Goal: Transaction & Acquisition: Download file/media

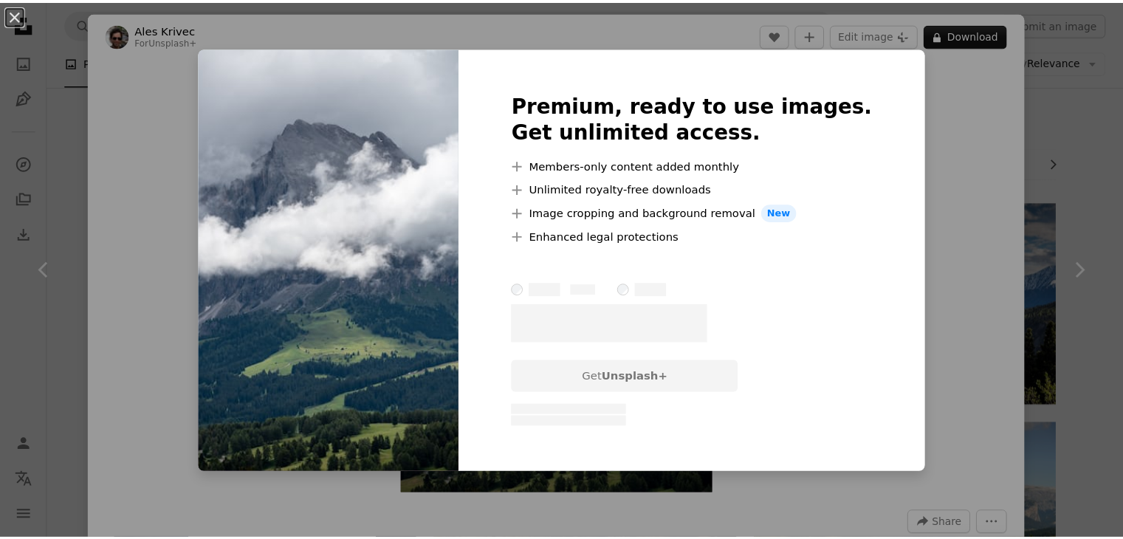
scroll to position [8592, 0]
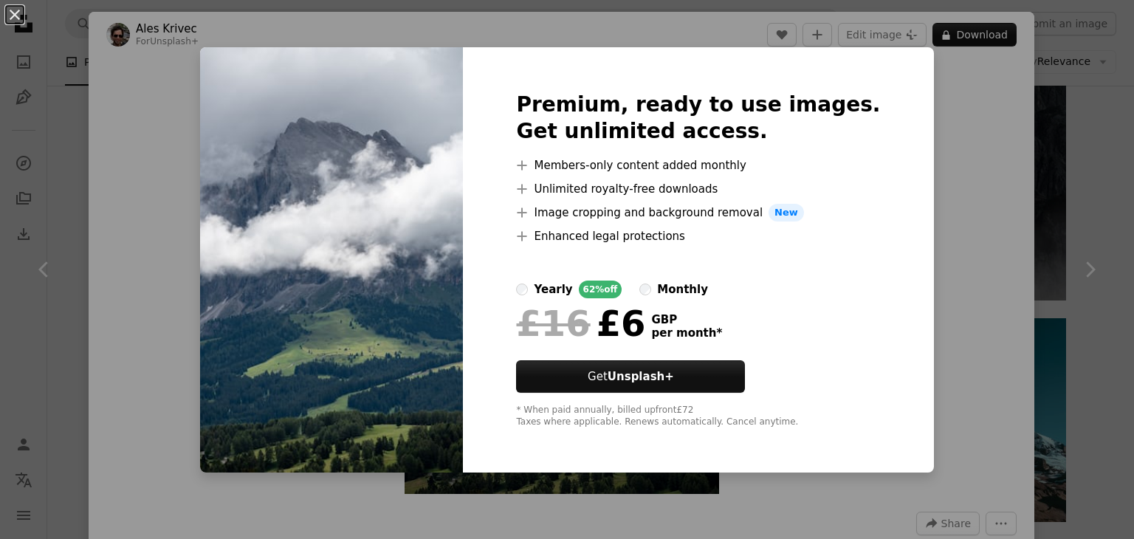
drag, startPoint x: 66, startPoint y: 117, endPoint x: 16, endPoint y: 15, distance: 113.6
click at [16, 15] on div "An X shape Premium, ready to use images. Get unlimited access. A plus sign Memb…" at bounding box center [567, 269] width 1134 height 539
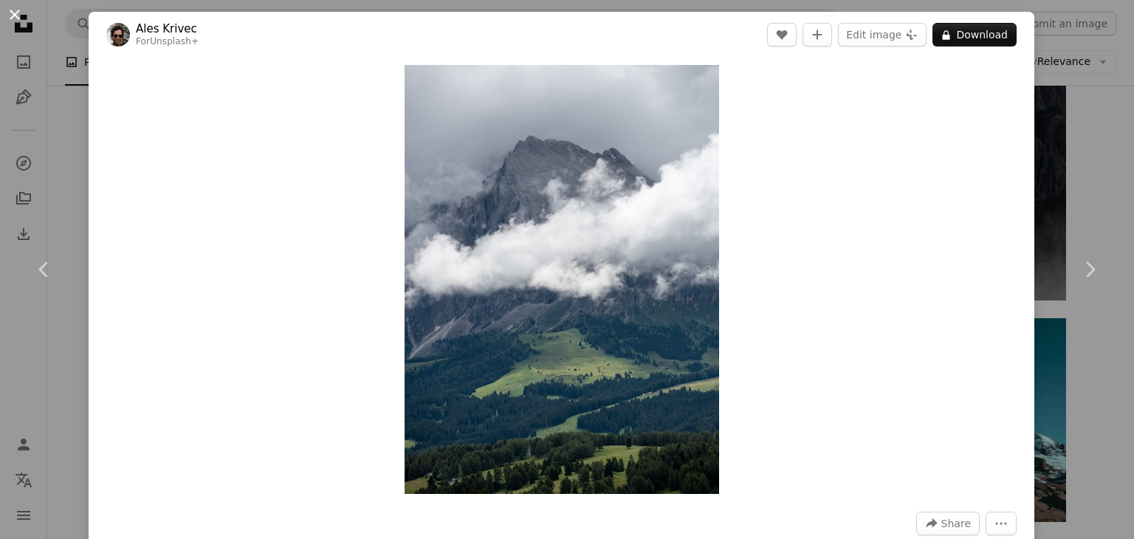
click at [16, 15] on button "An X shape" at bounding box center [15, 15] width 18 height 18
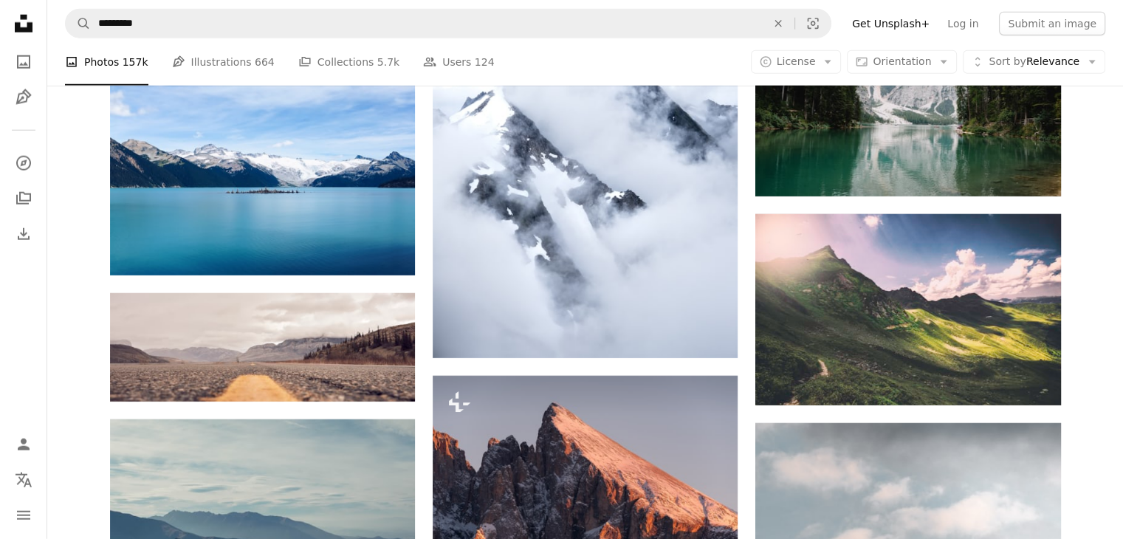
scroll to position [9543, 0]
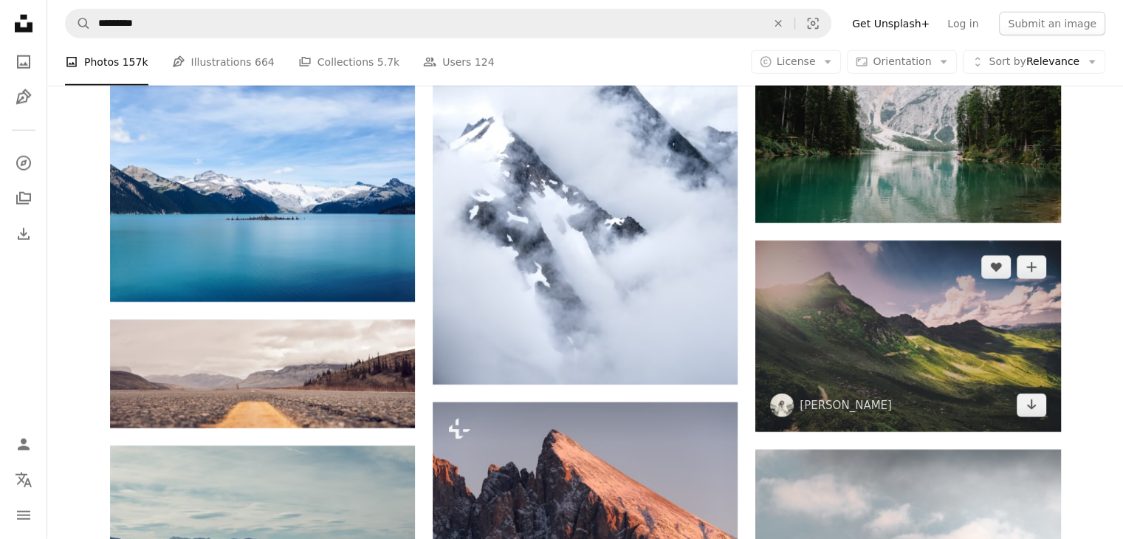
click at [857, 318] on img at bounding box center [907, 336] width 305 height 191
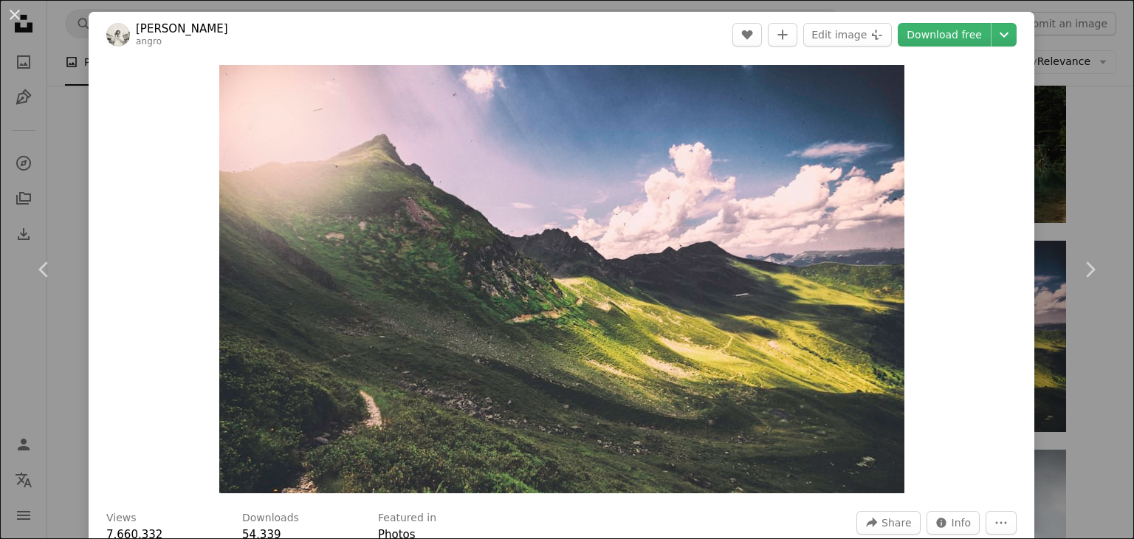
click at [1092, 125] on div "An X shape Chevron left Chevron right [PERSON_NAME] angro A heart A plus sign E…" at bounding box center [567, 269] width 1134 height 539
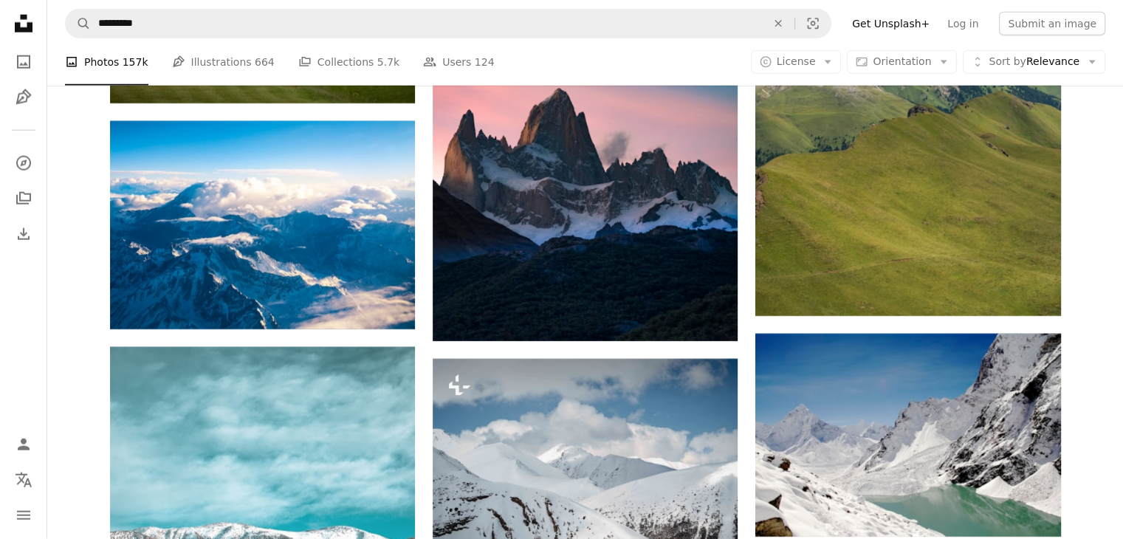
scroll to position [15095, 0]
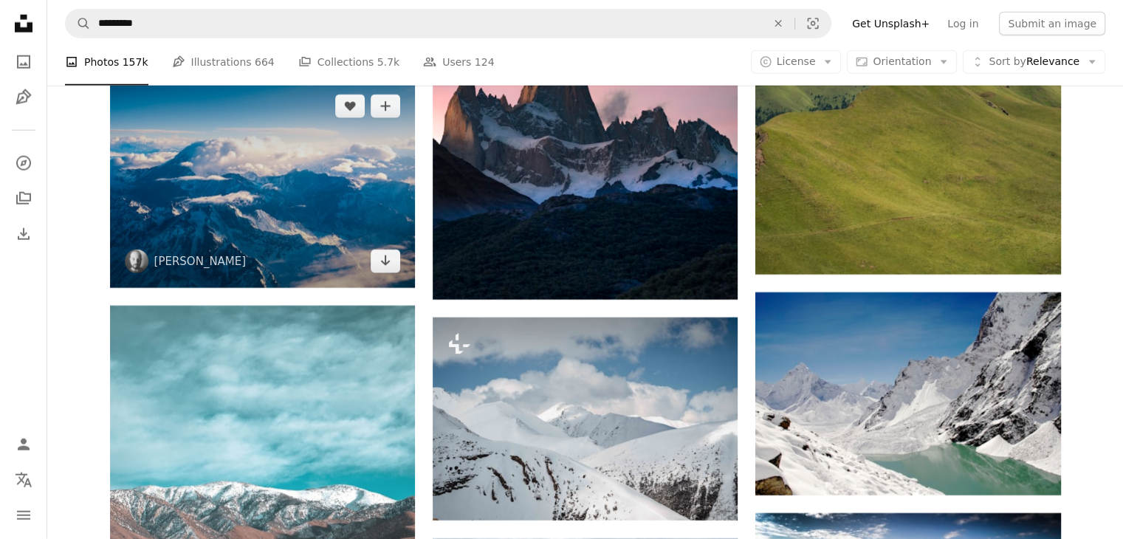
click at [248, 229] on img at bounding box center [262, 184] width 305 height 208
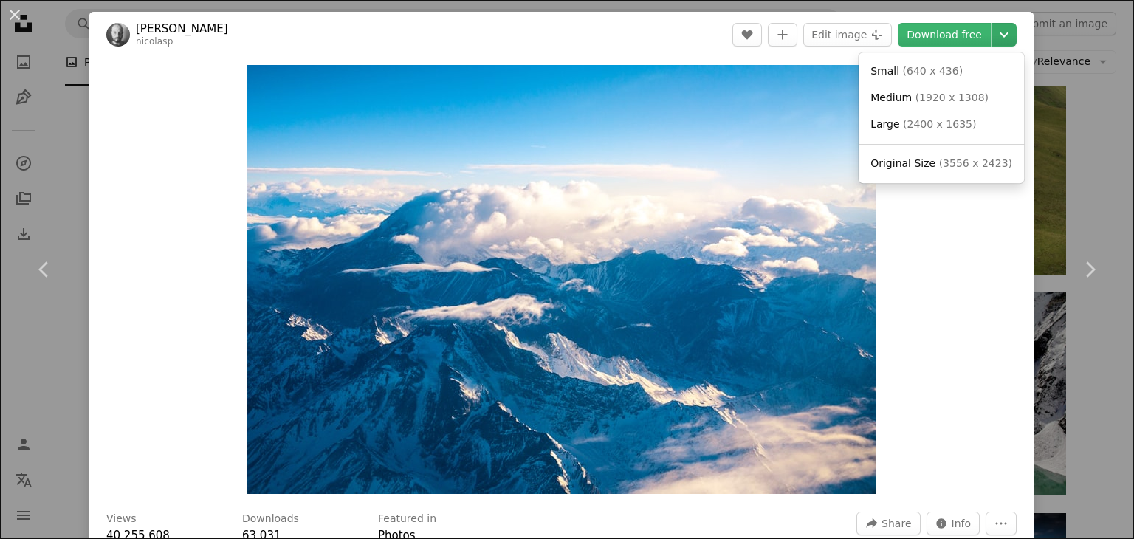
click at [992, 38] on icon "Chevron down" at bounding box center [1004, 35] width 24 height 18
click at [939, 162] on span "( 3556 x 2423 )" at bounding box center [975, 163] width 73 height 12
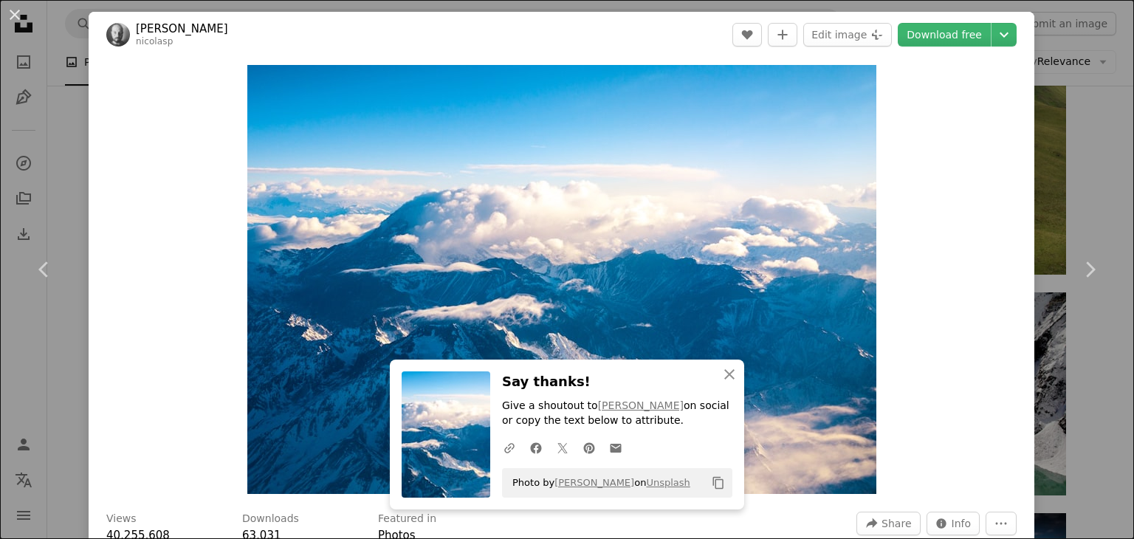
click at [933, 115] on div "Zoom in" at bounding box center [562, 280] width 946 height 444
click at [727, 373] on icon "An X shape" at bounding box center [730, 374] width 18 height 18
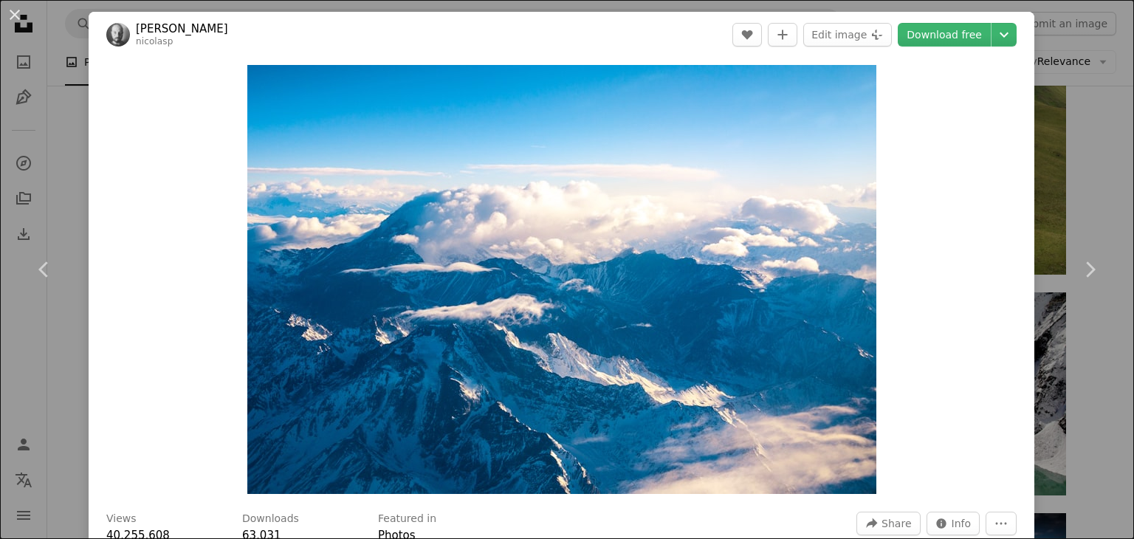
click at [55, 179] on div "An X shape Chevron left Chevron right [PERSON_NAME] nicolasp A heart A plus sig…" at bounding box center [567, 269] width 1134 height 539
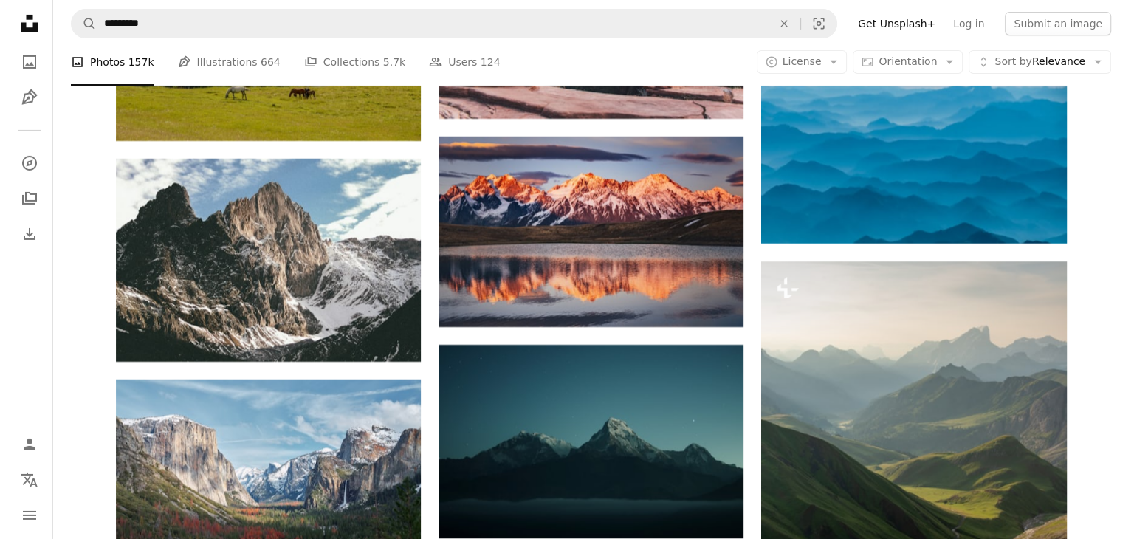
scroll to position [16392, 0]
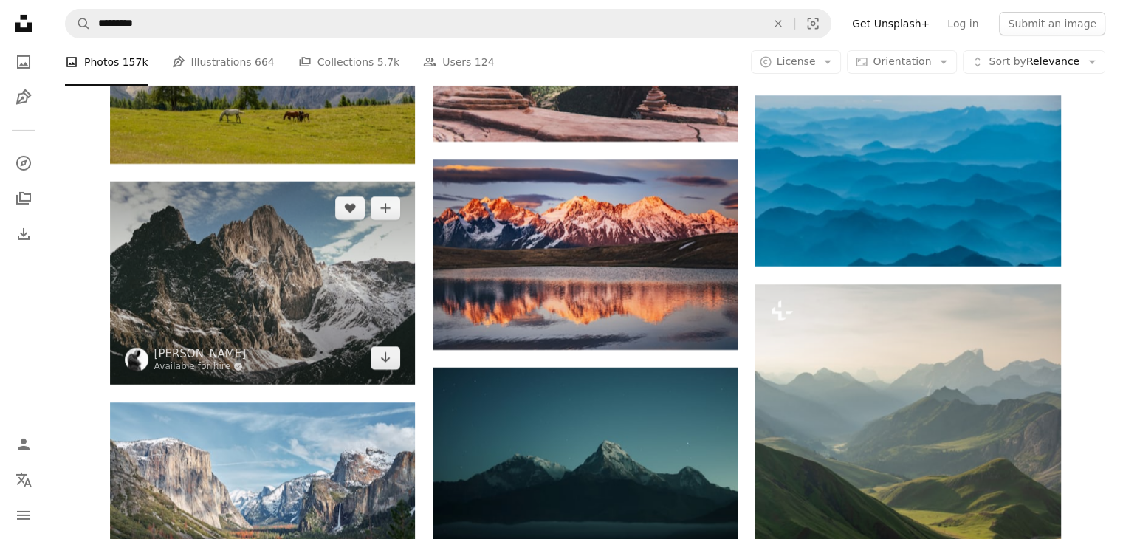
click at [272, 255] on img at bounding box center [262, 283] width 305 height 203
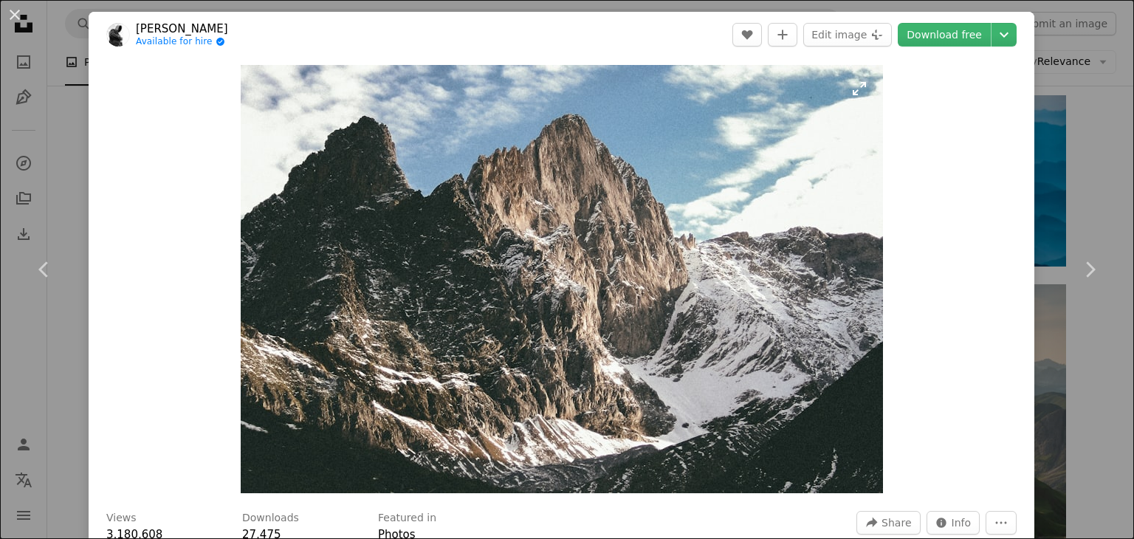
drag, startPoint x: 539, startPoint y: 281, endPoint x: 459, endPoint y: 181, distance: 128.2
click at [459, 181] on img "Zoom in on this image" at bounding box center [562, 279] width 642 height 428
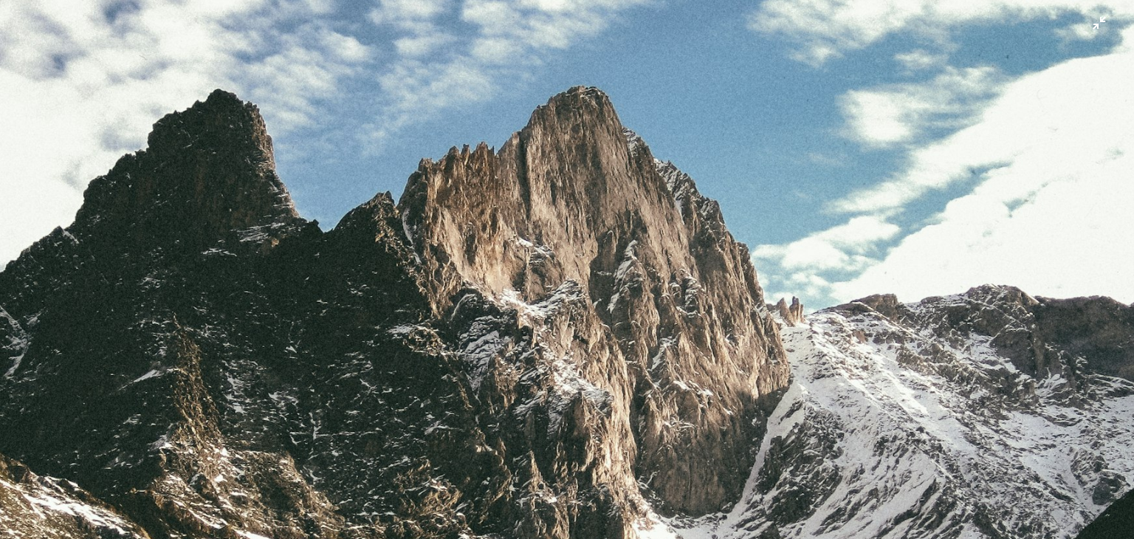
scroll to position [101, 0]
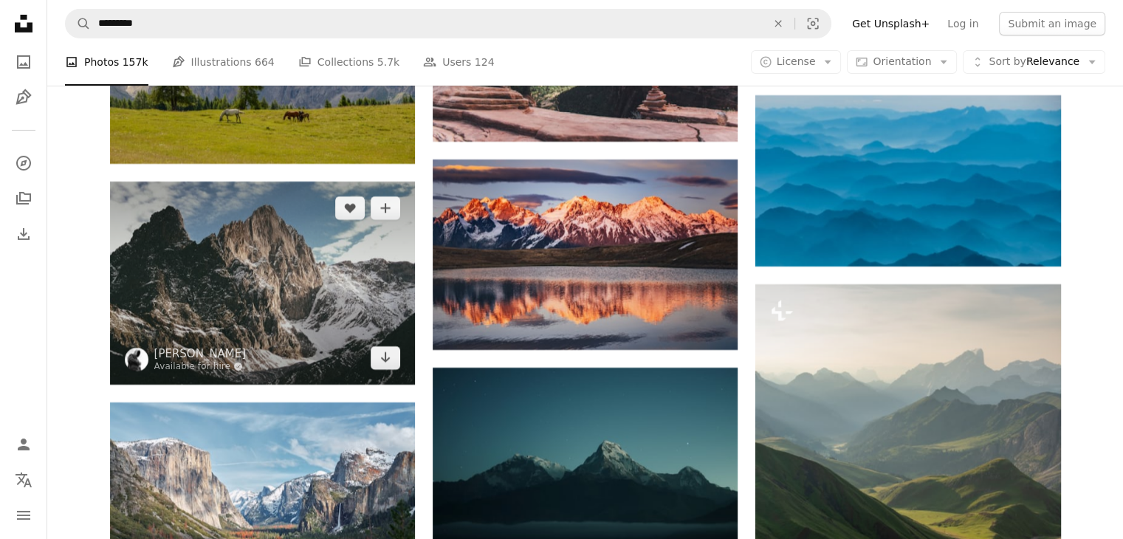
click at [330, 282] on img at bounding box center [262, 283] width 305 height 203
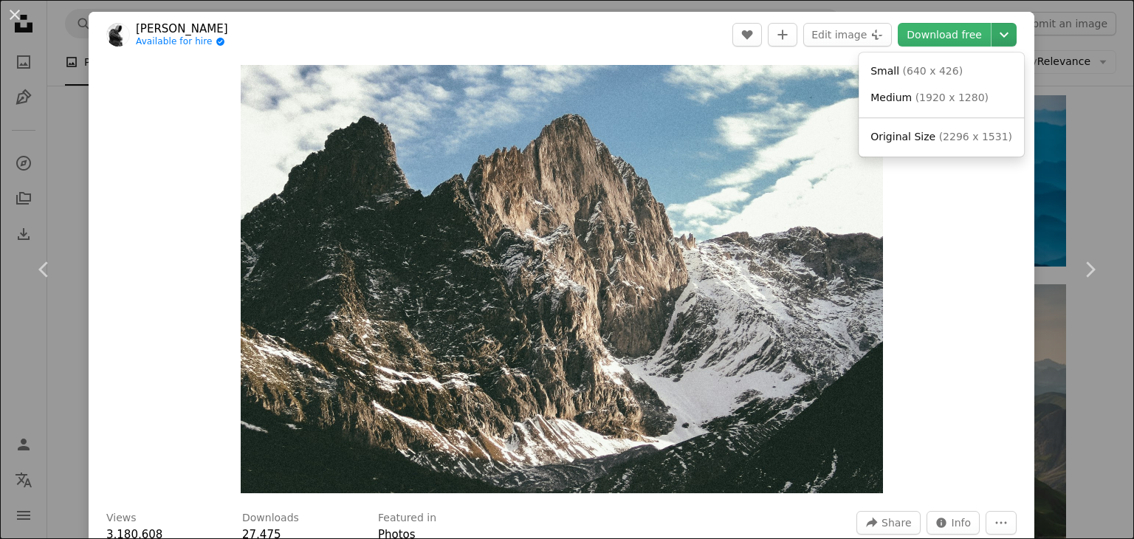
click at [1000, 36] on icon "Choose download size" at bounding box center [1004, 34] width 9 height 5
click at [953, 143] on span "Original Size ( 2296 x 1531 )" at bounding box center [942, 137] width 142 height 15
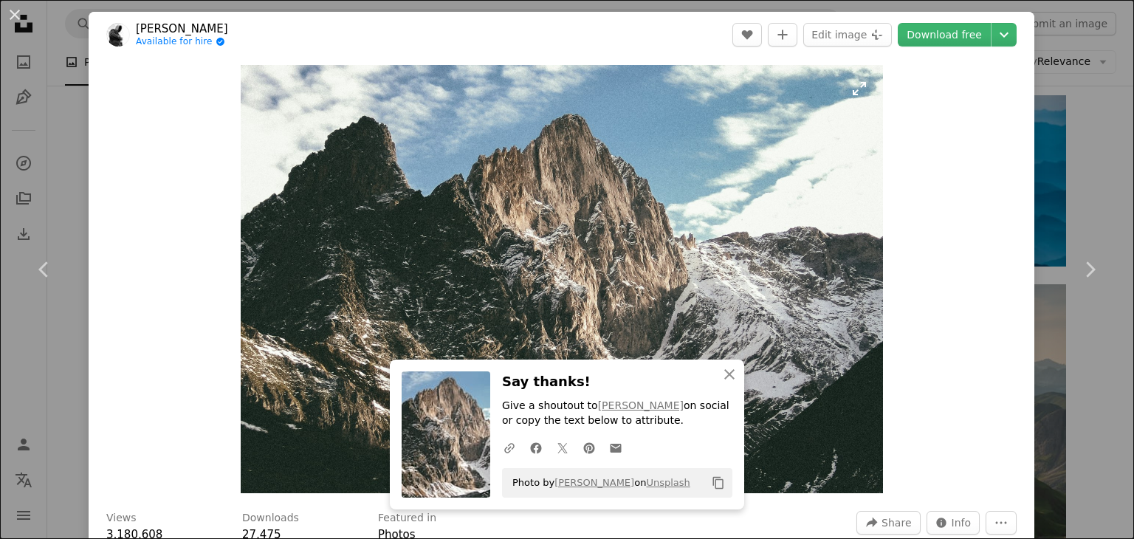
click at [419, 292] on img "Zoom in on this image" at bounding box center [562, 279] width 642 height 428
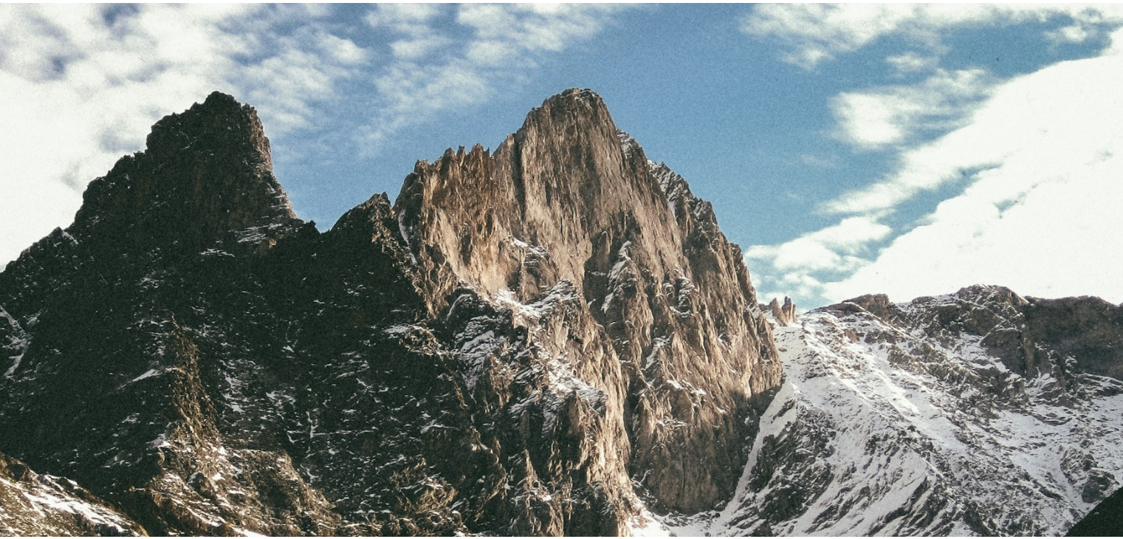
scroll to position [101, 0]
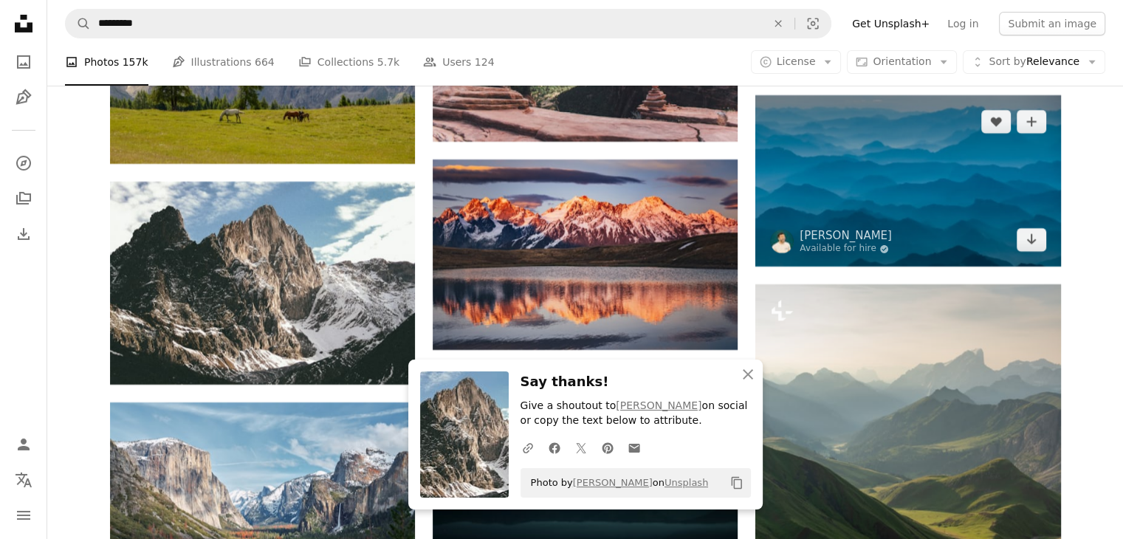
click at [789, 154] on img at bounding box center [907, 180] width 305 height 171
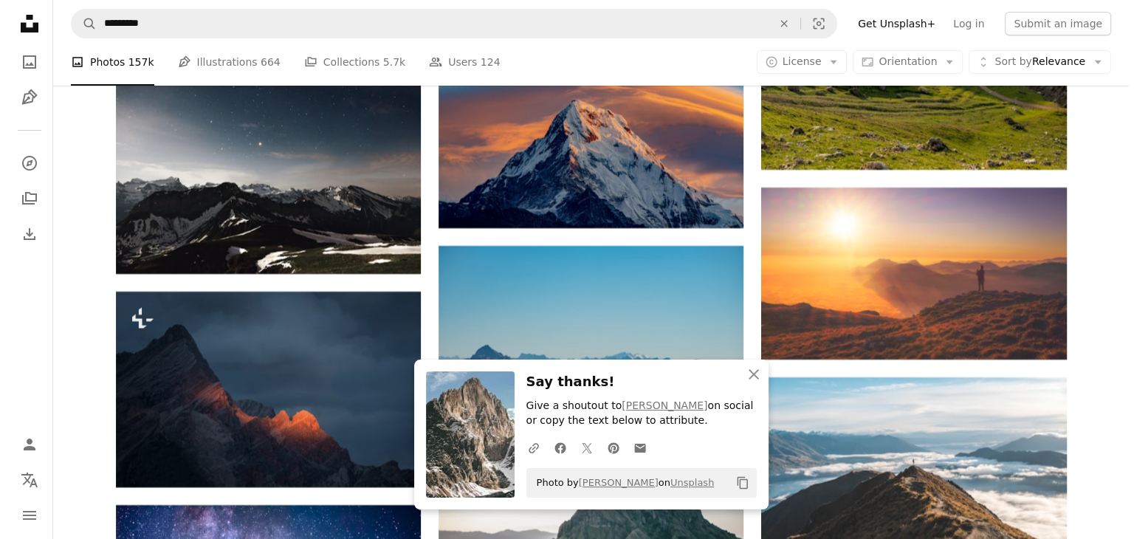
scroll to position [16922, 0]
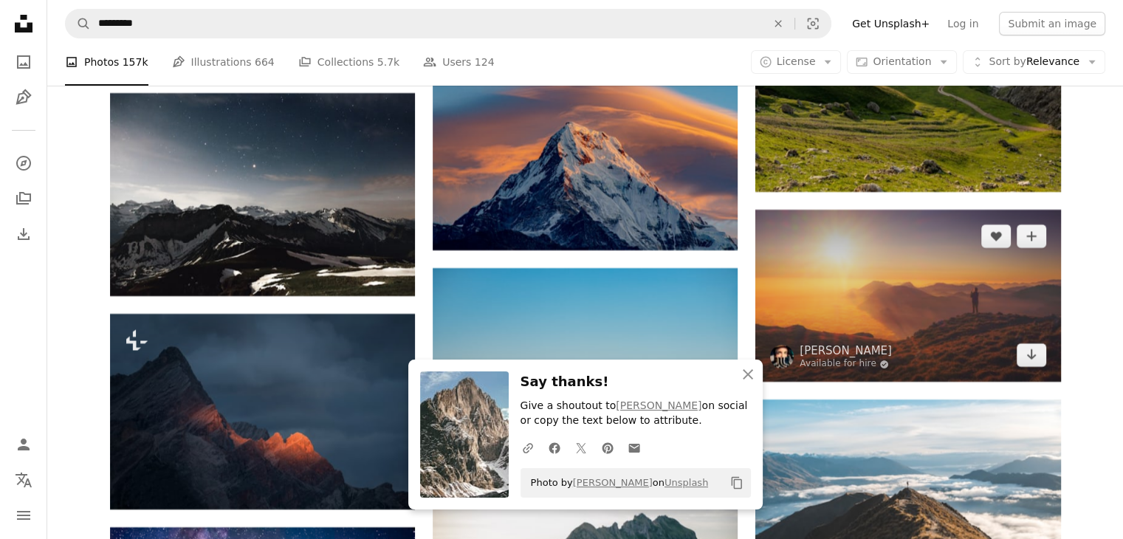
click at [962, 284] on img at bounding box center [907, 296] width 305 height 172
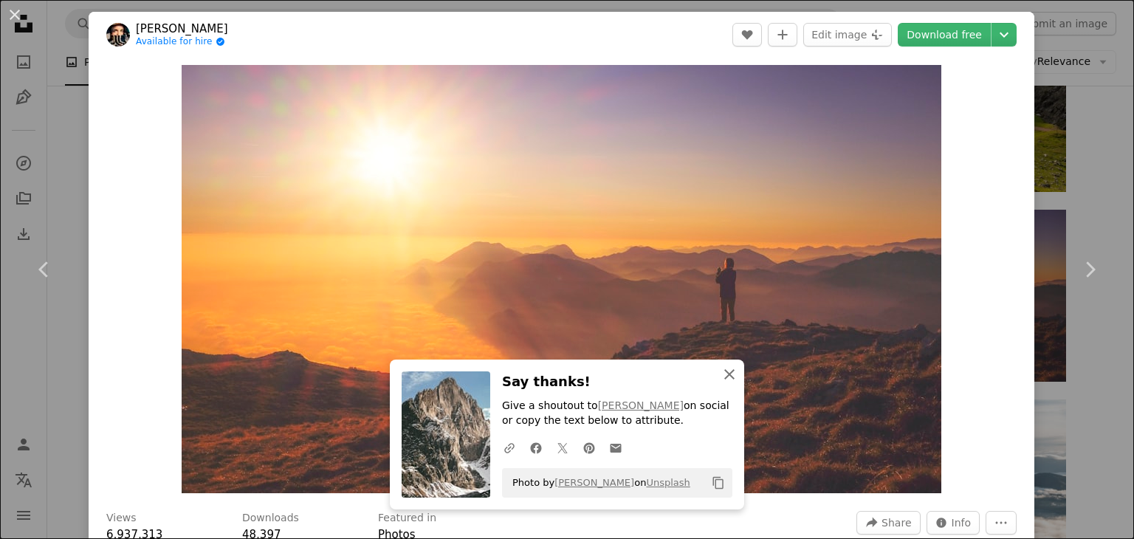
click at [729, 373] on icon "An X shape" at bounding box center [730, 374] width 18 height 18
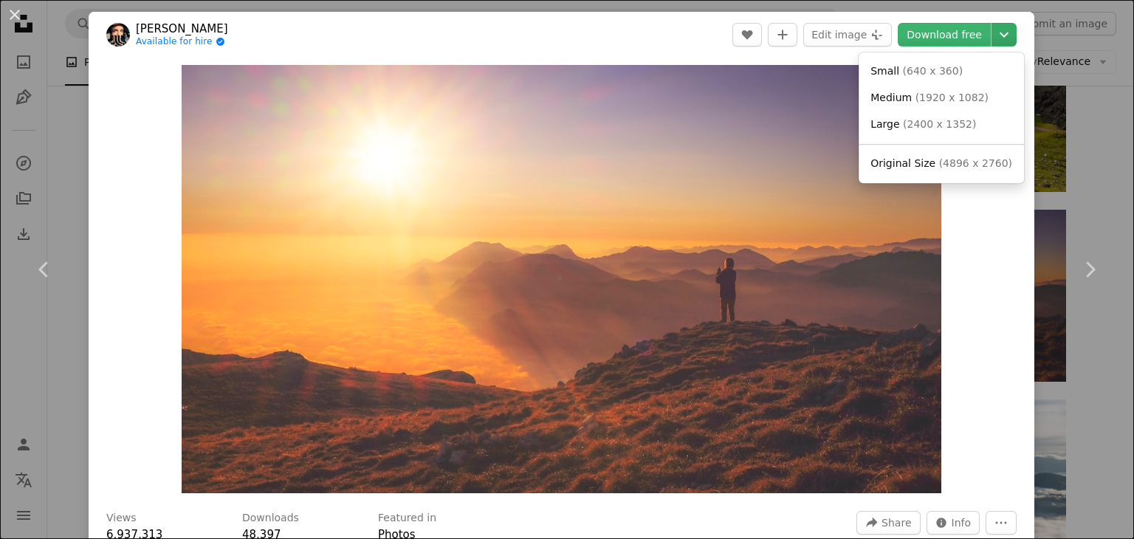
click at [992, 33] on icon "Chevron down" at bounding box center [1004, 35] width 24 height 18
click at [960, 167] on span "( 4896 x 2760 )" at bounding box center [975, 163] width 73 height 12
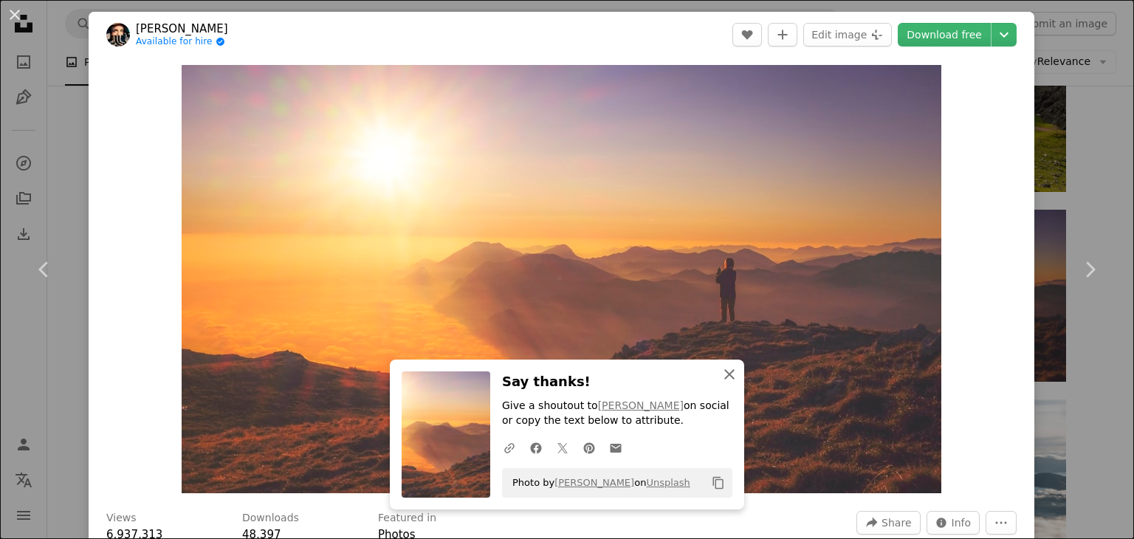
click at [732, 376] on icon "An X shape" at bounding box center [730, 374] width 18 height 18
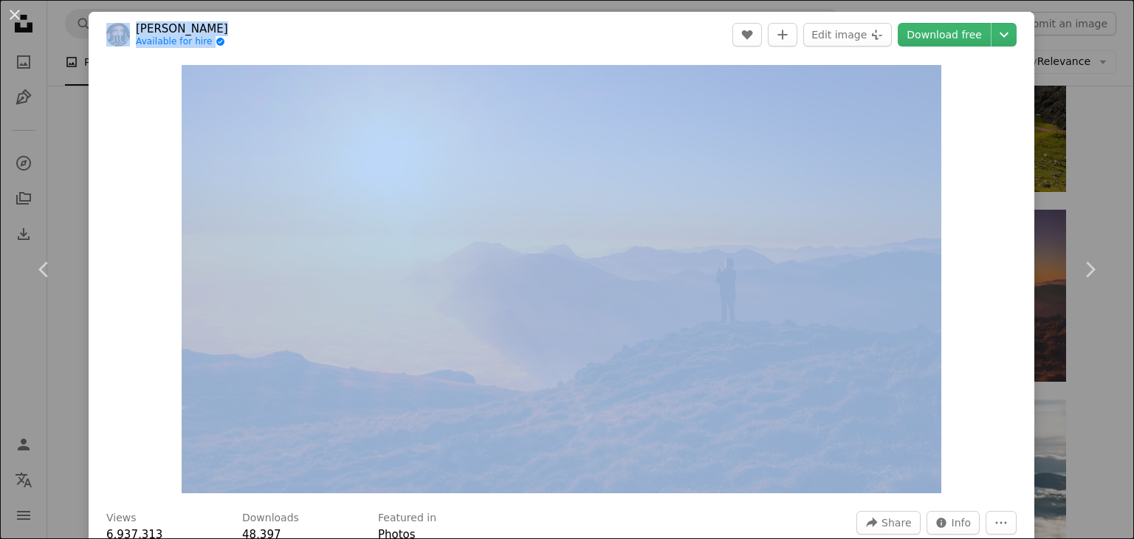
drag, startPoint x: 1085, startPoint y: 195, endPoint x: 516, endPoint y: 556, distance: 673.5
click at [969, 332] on div "Zoom in" at bounding box center [562, 279] width 946 height 443
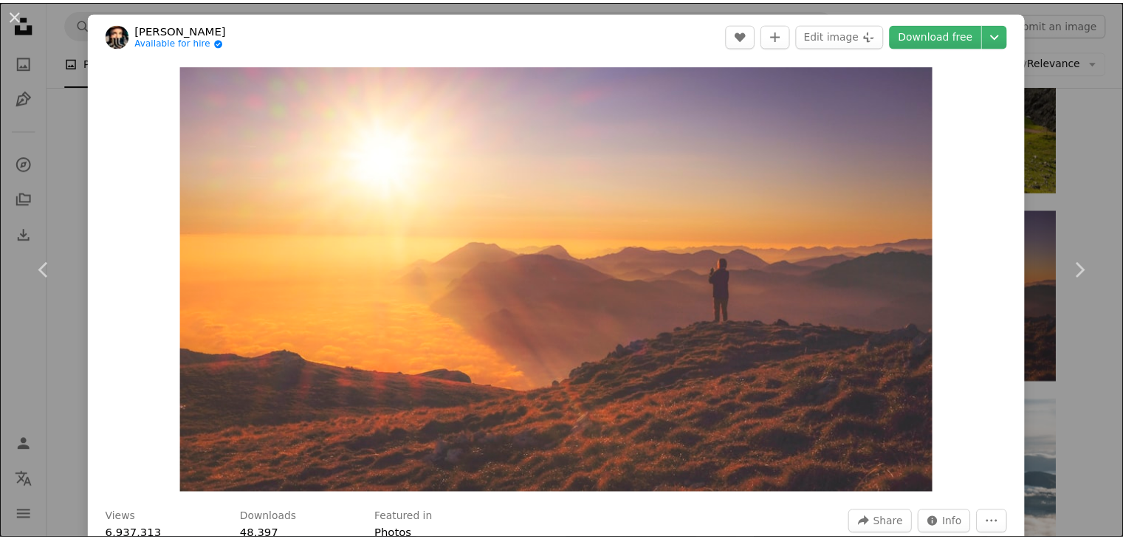
scroll to position [471, 0]
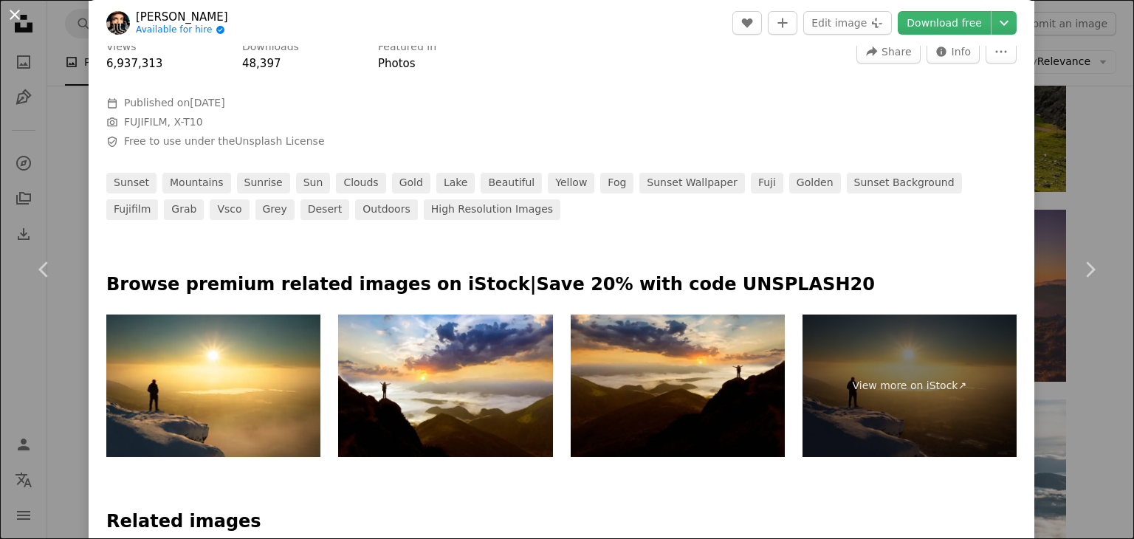
click at [18, 19] on button "An X shape" at bounding box center [15, 15] width 18 height 18
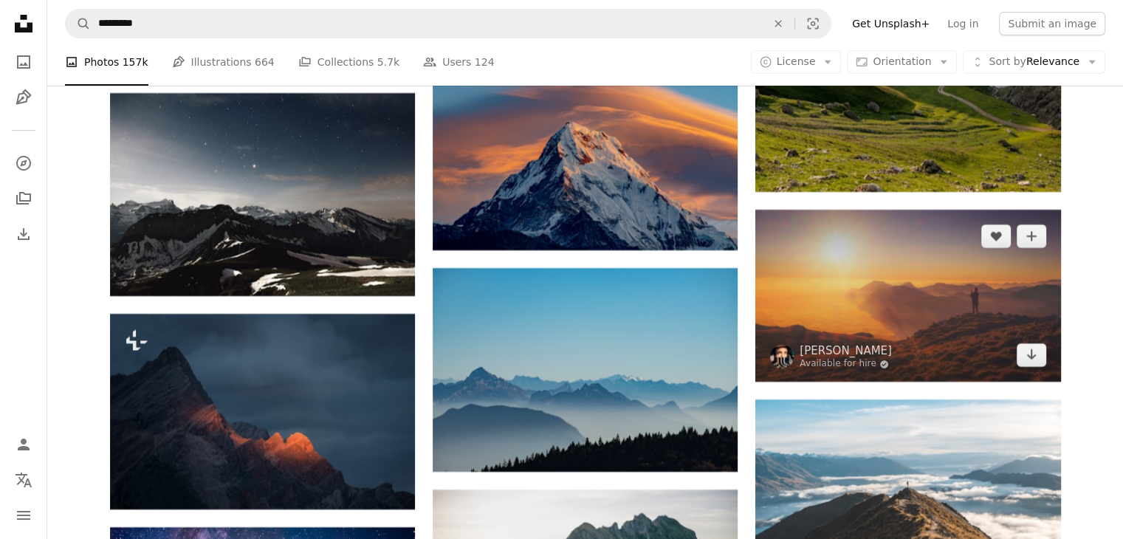
click at [1013, 275] on img at bounding box center [907, 296] width 305 height 172
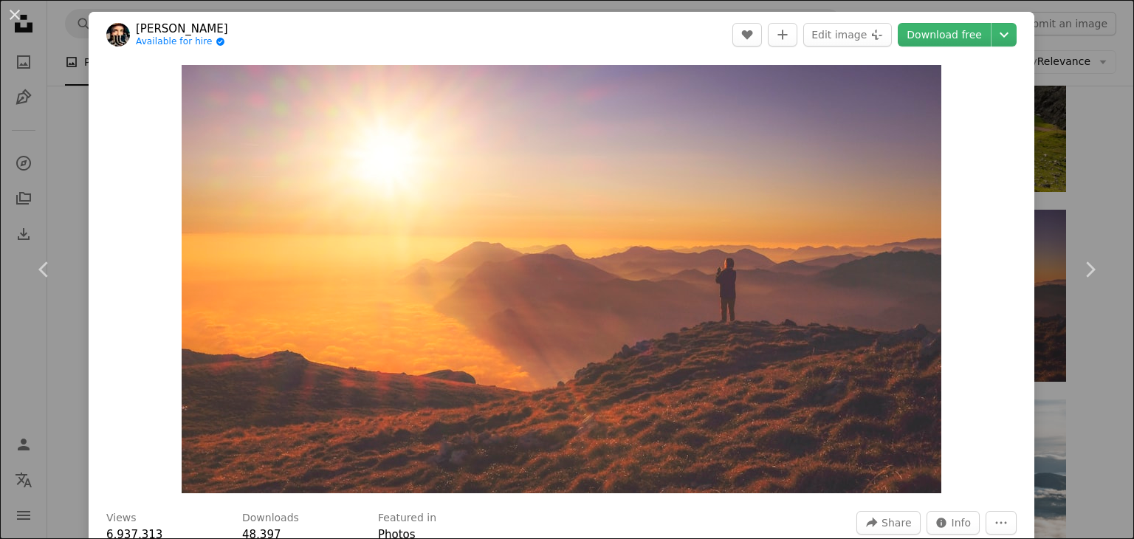
click at [1075, 132] on div "An X shape Chevron left Chevron right [PERSON_NAME] Available for hire A checkm…" at bounding box center [567, 269] width 1134 height 539
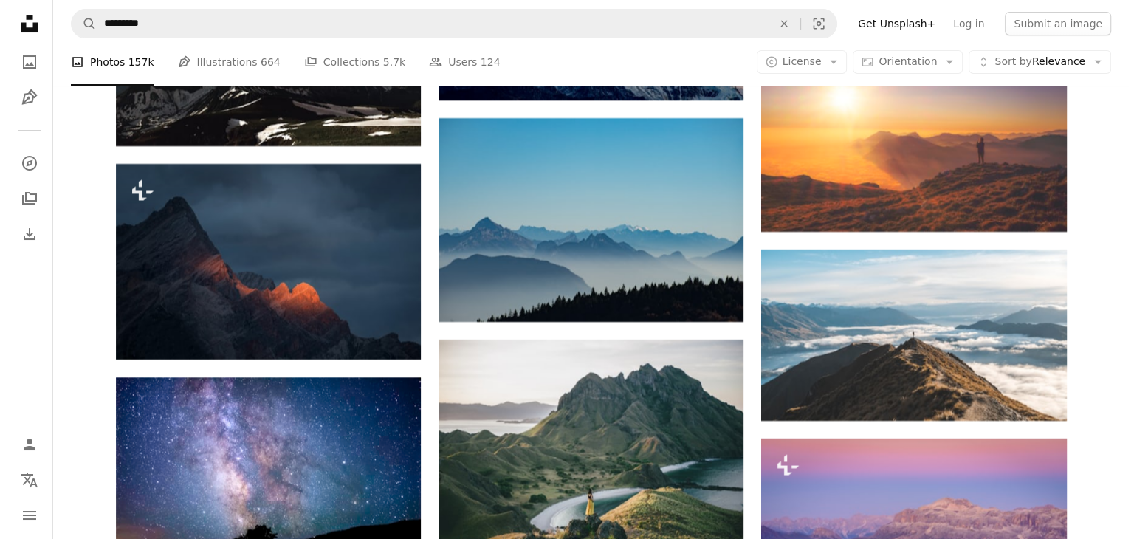
scroll to position [17139, 0]
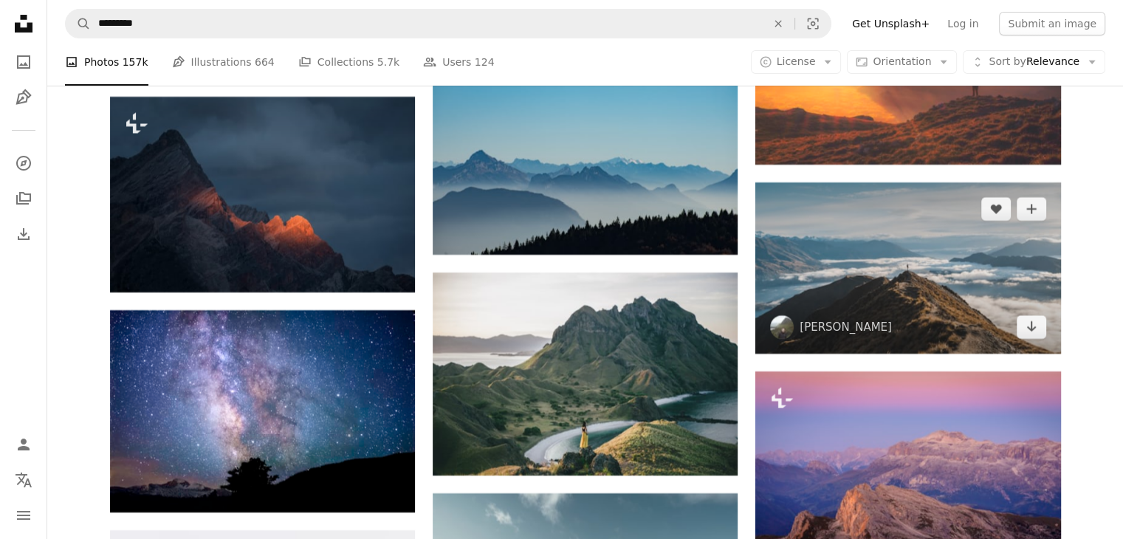
click at [958, 318] on img at bounding box center [907, 267] width 305 height 171
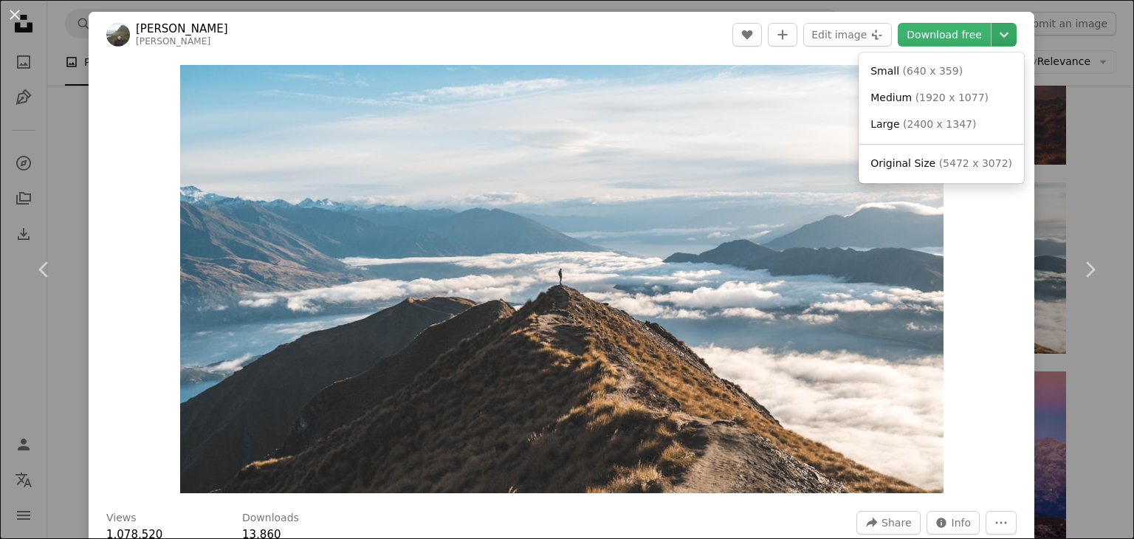
click at [1000, 36] on icon "Choose download size" at bounding box center [1004, 34] width 9 height 5
click at [939, 160] on span "( 5472 x 3072 )" at bounding box center [975, 163] width 73 height 12
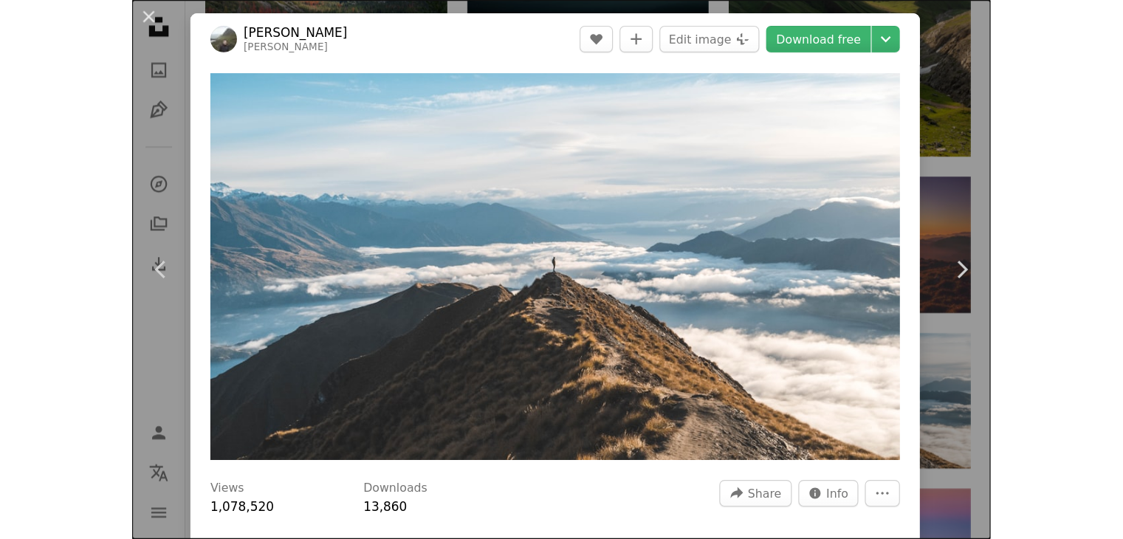
scroll to position [17139, 0]
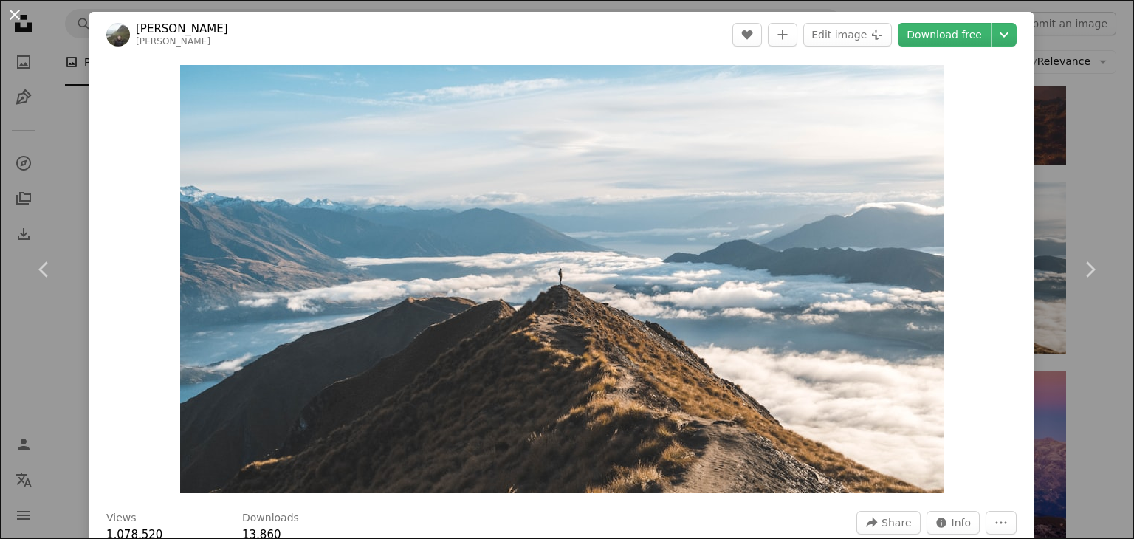
click at [16, 16] on button "An X shape" at bounding box center [15, 15] width 18 height 18
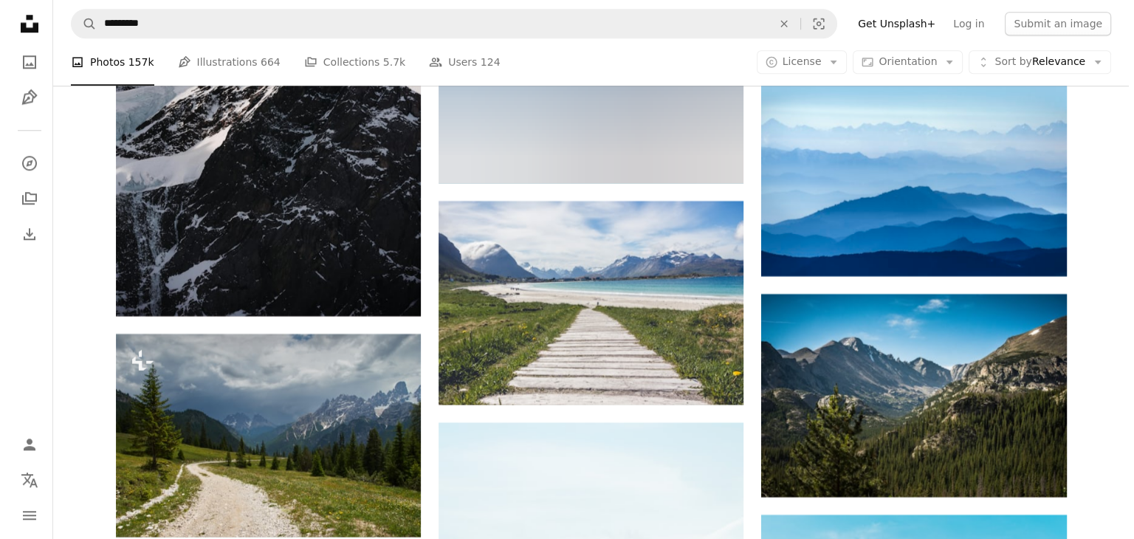
scroll to position [18292, 0]
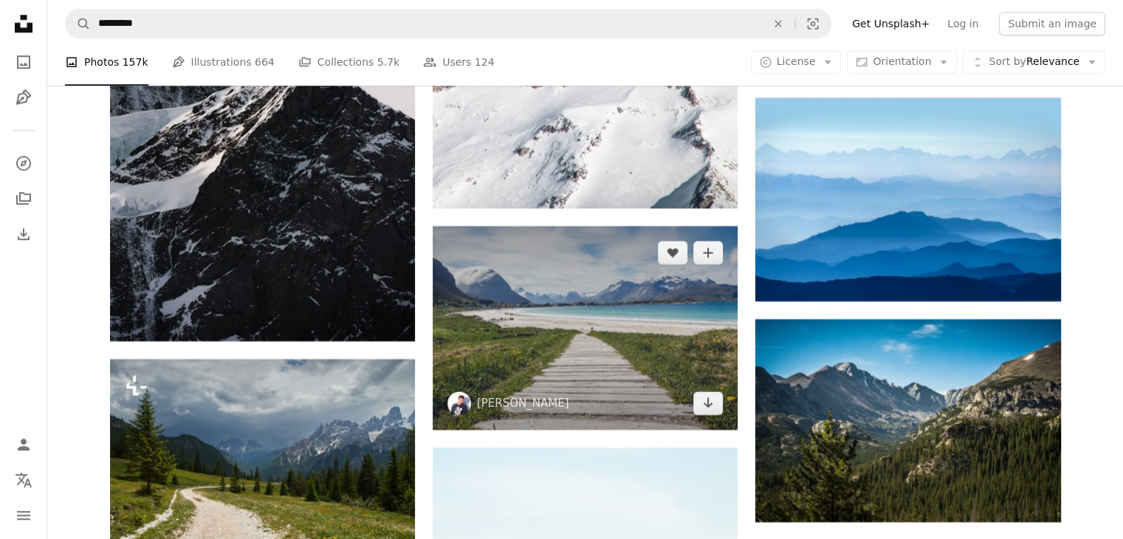
click at [603, 287] on img at bounding box center [585, 327] width 305 height 203
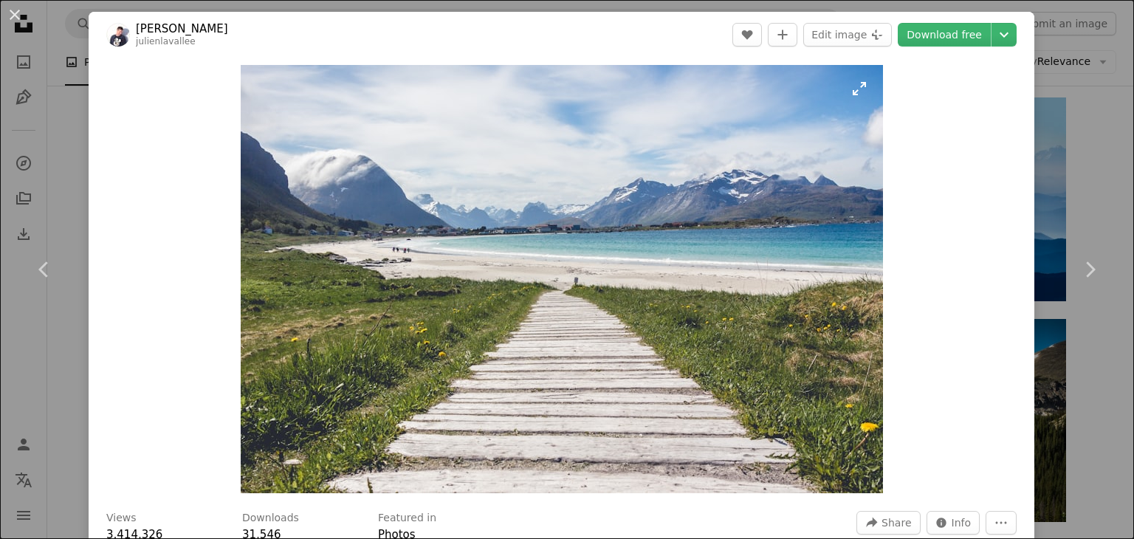
click at [705, 287] on img "Zoom in on this image" at bounding box center [562, 279] width 642 height 428
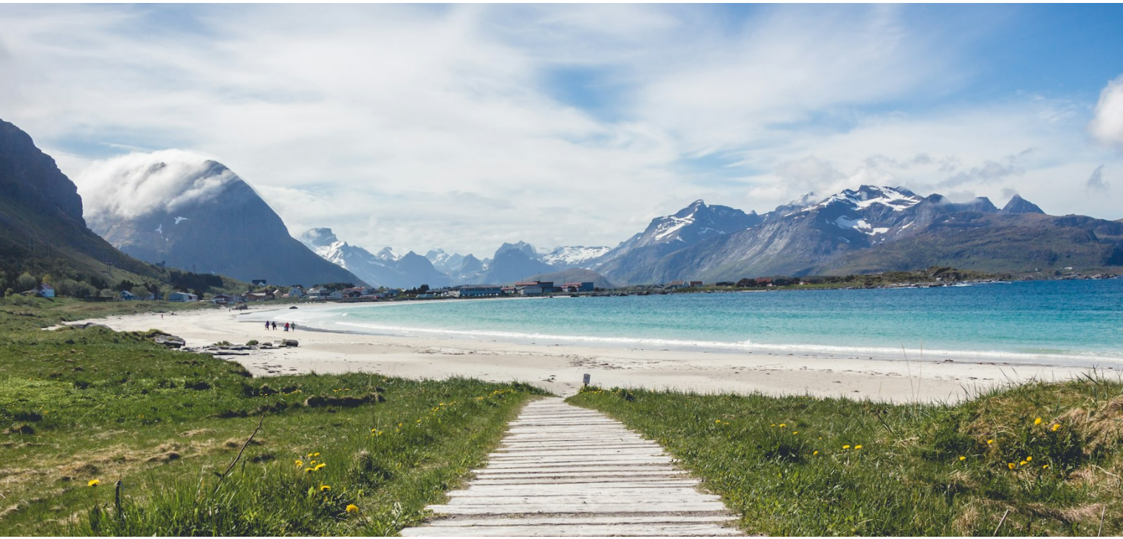
scroll to position [101, 0]
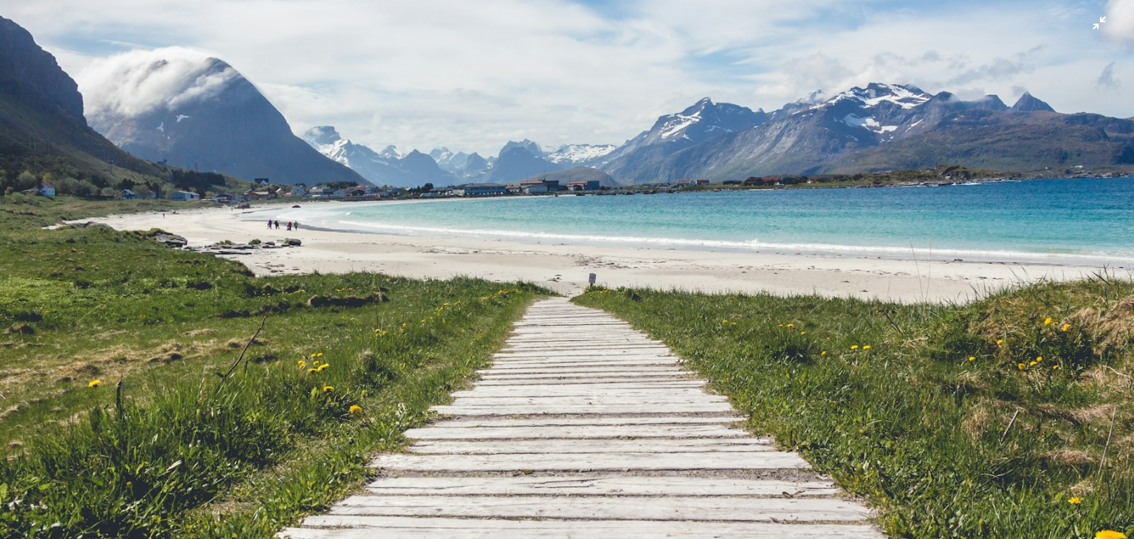
click at [1088, 24] on img "Zoom out on this image" at bounding box center [567, 276] width 1136 height 757
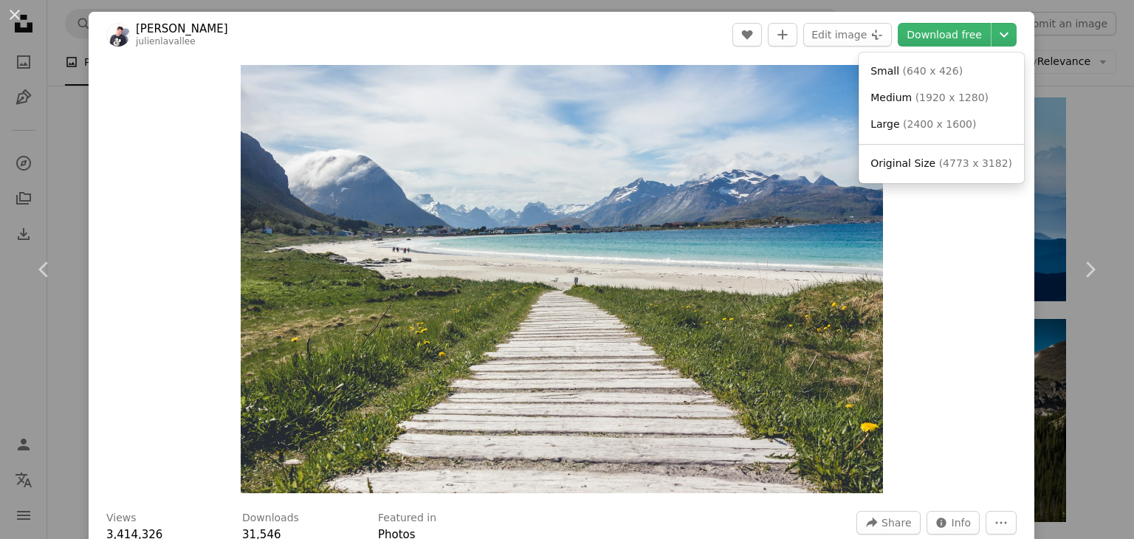
drag, startPoint x: 998, startPoint y: 30, endPoint x: 956, endPoint y: 157, distance: 134.3
click at [956, 157] on dialog "An X shape Chevron left Chevron right [PERSON_NAME] julienlavallee A heart A pl…" at bounding box center [567, 269] width 1134 height 539
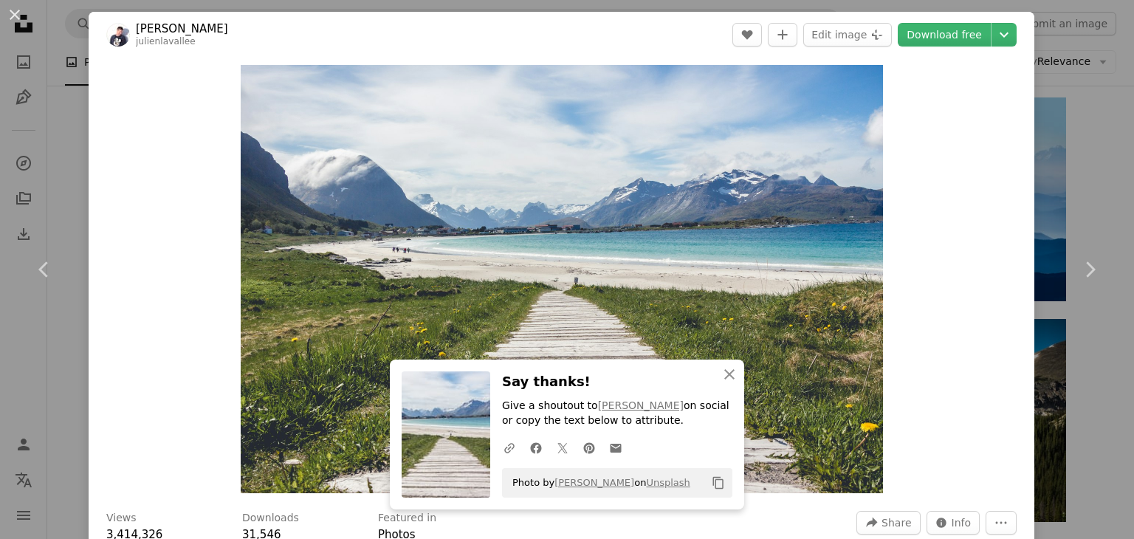
click at [956, 157] on div "Zoom in" at bounding box center [562, 279] width 946 height 443
click at [1005, 36] on header "[PERSON_NAME] julienlavallee A heart A plus sign Edit image Plus sign for Unspl…" at bounding box center [562, 35] width 946 height 46
click at [21, 16] on button "An X shape" at bounding box center [15, 15] width 18 height 18
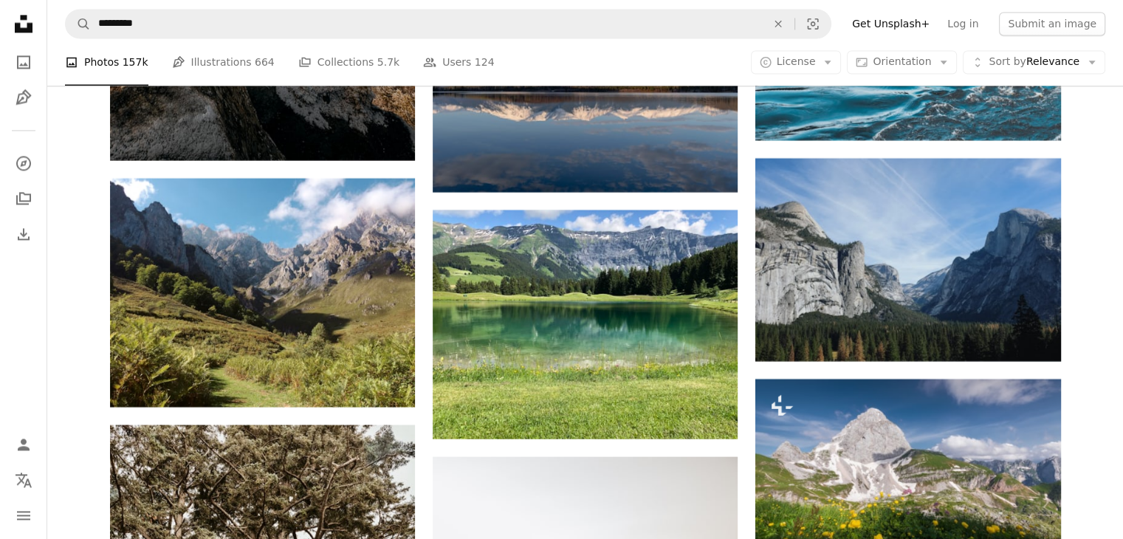
scroll to position [19125, 0]
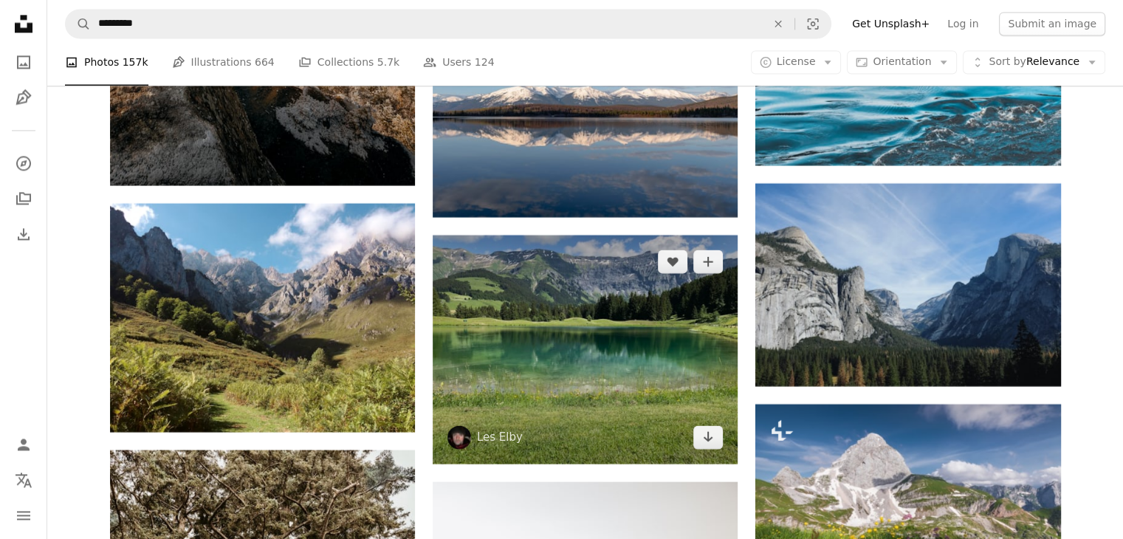
click at [611, 326] on img at bounding box center [585, 349] width 305 height 229
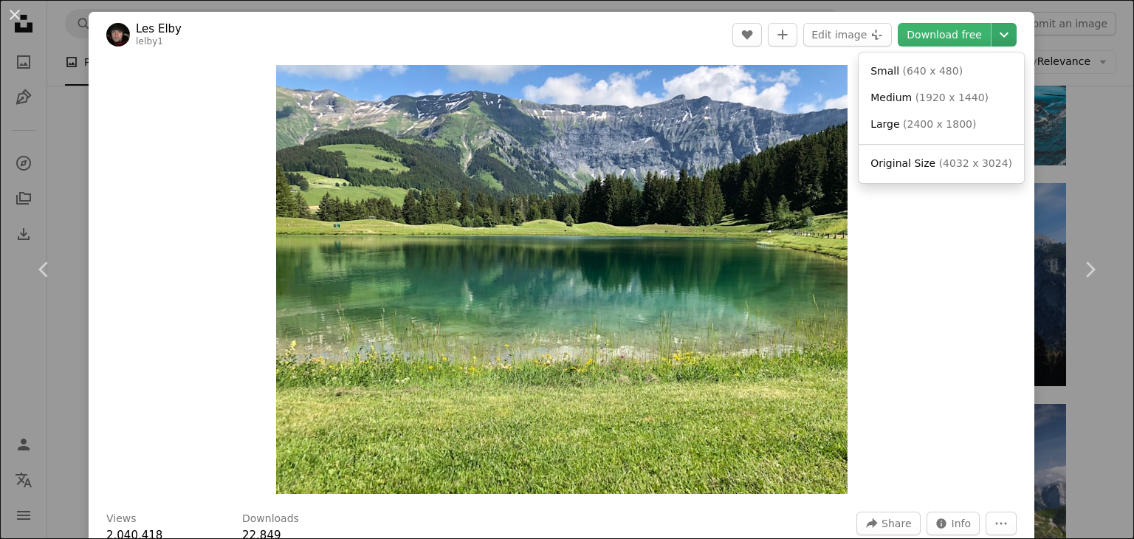
click at [992, 31] on icon "Chevron down" at bounding box center [1004, 35] width 24 height 18
click at [930, 158] on span "Original Size ( 4032 x 3024 )" at bounding box center [942, 164] width 142 height 15
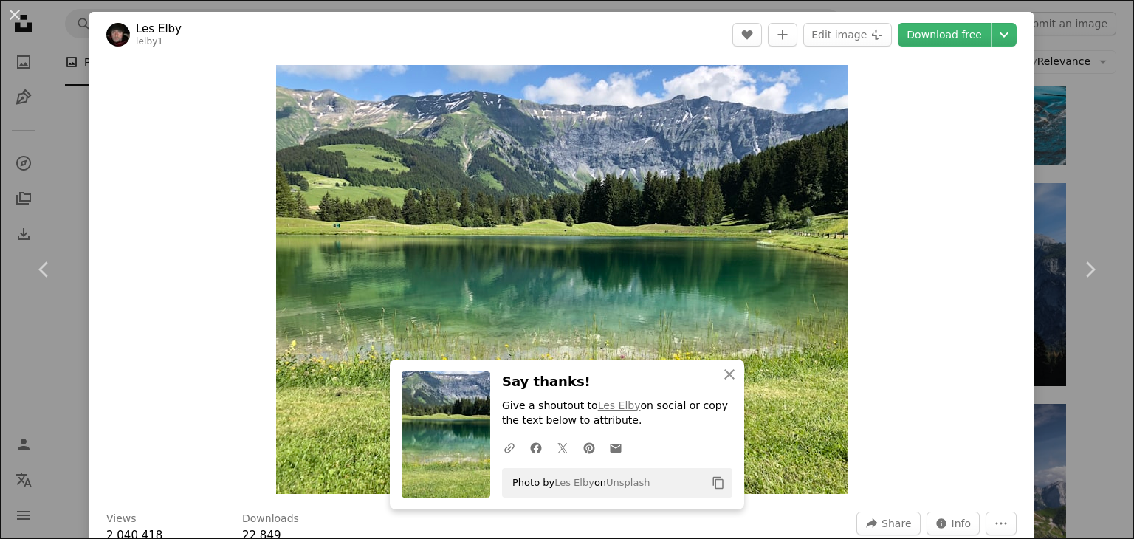
click at [47, 160] on div "An X shape Chevron left Chevron right An X shape Close Say thanks! Give a shout…" at bounding box center [567, 269] width 1134 height 539
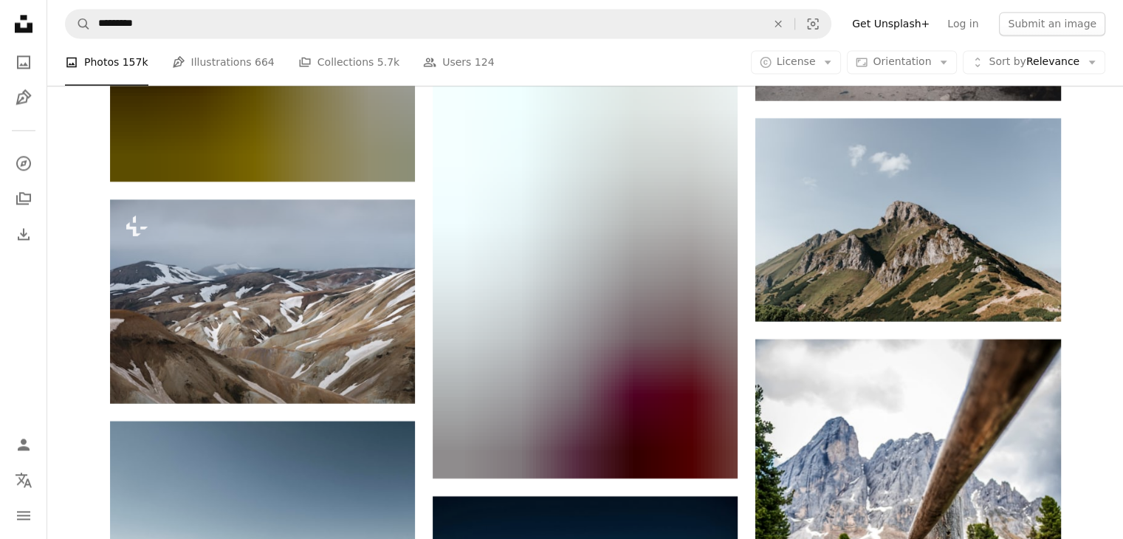
scroll to position [24815, 0]
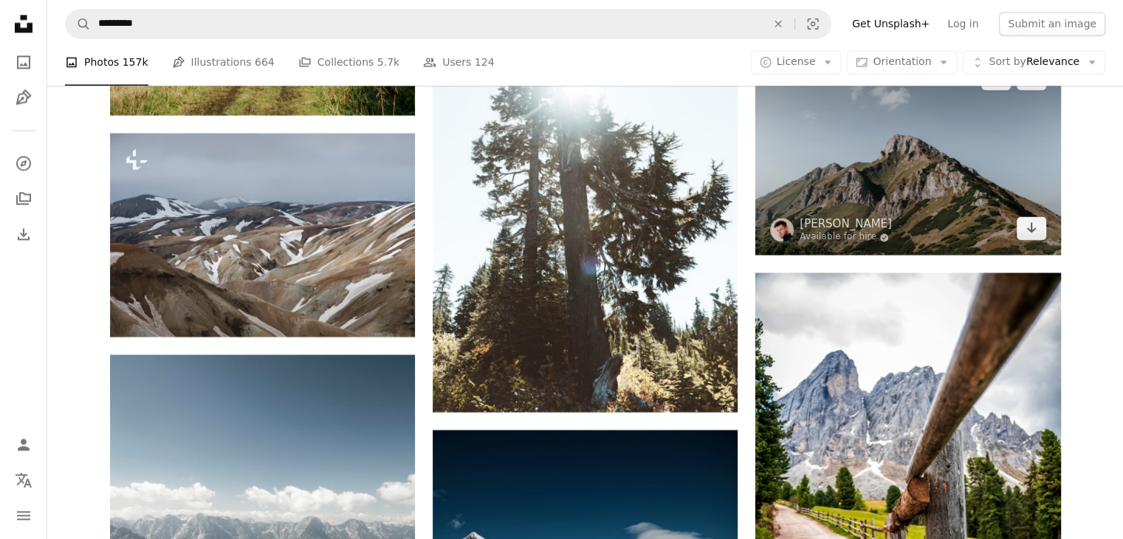
click at [902, 181] on img at bounding box center [907, 153] width 305 height 203
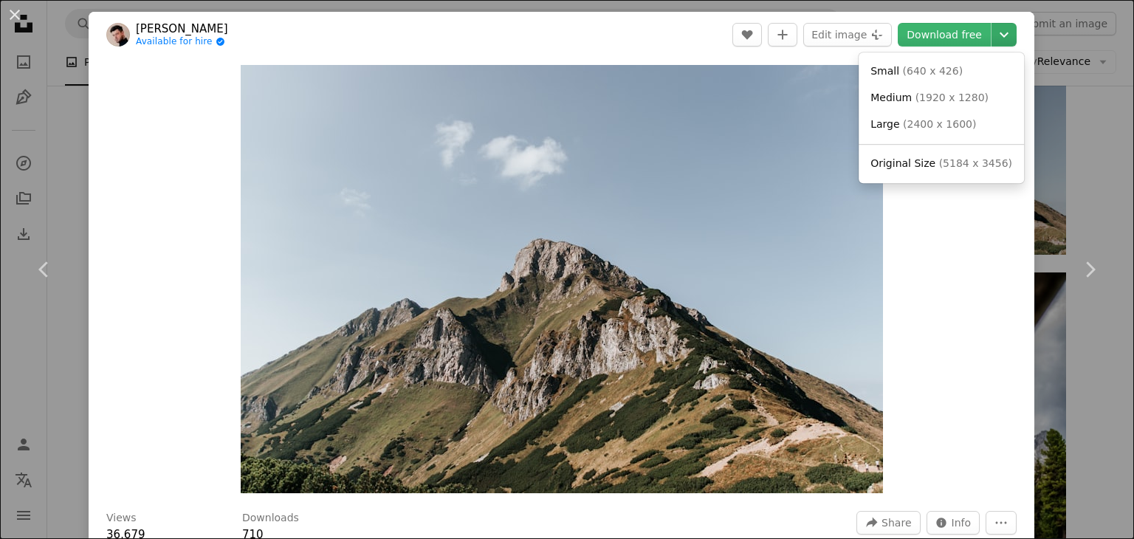
click at [996, 34] on icon "Chevron down" at bounding box center [1004, 35] width 24 height 18
click at [948, 172] on link "Original Size ( 5184 x 3456 )" at bounding box center [942, 164] width 154 height 27
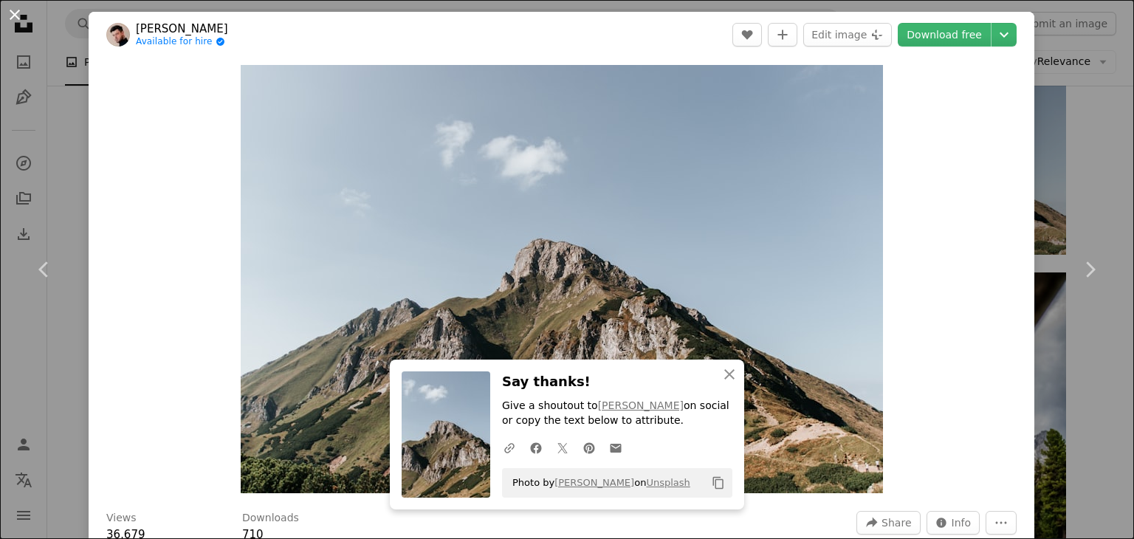
click at [23, 16] on button "An X shape" at bounding box center [15, 15] width 18 height 18
